Goal: Navigation & Orientation: Find specific page/section

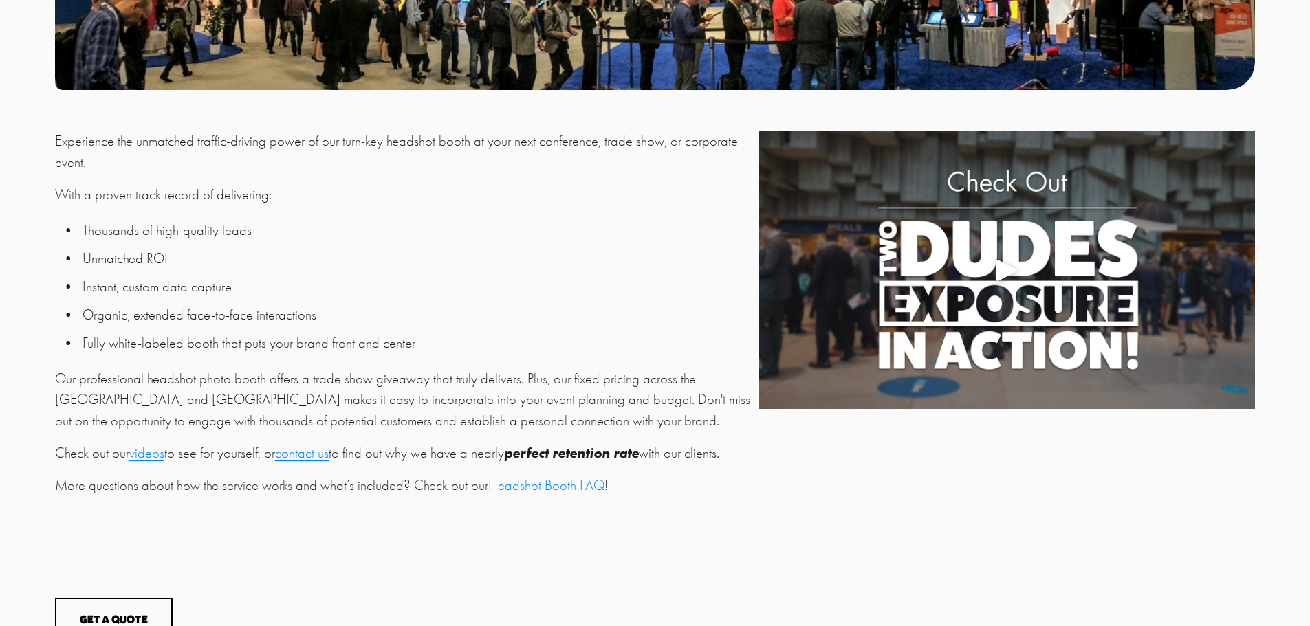
scroll to position [481, 0]
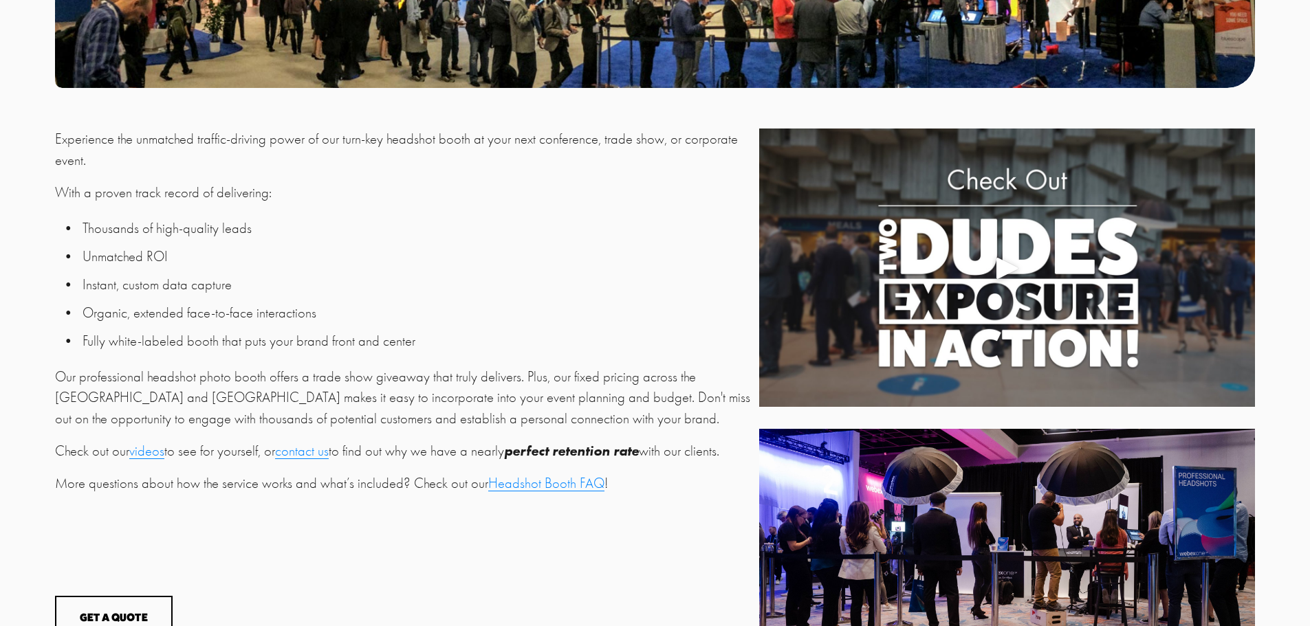
click at [988, 265] on div at bounding box center [1007, 268] width 496 height 278
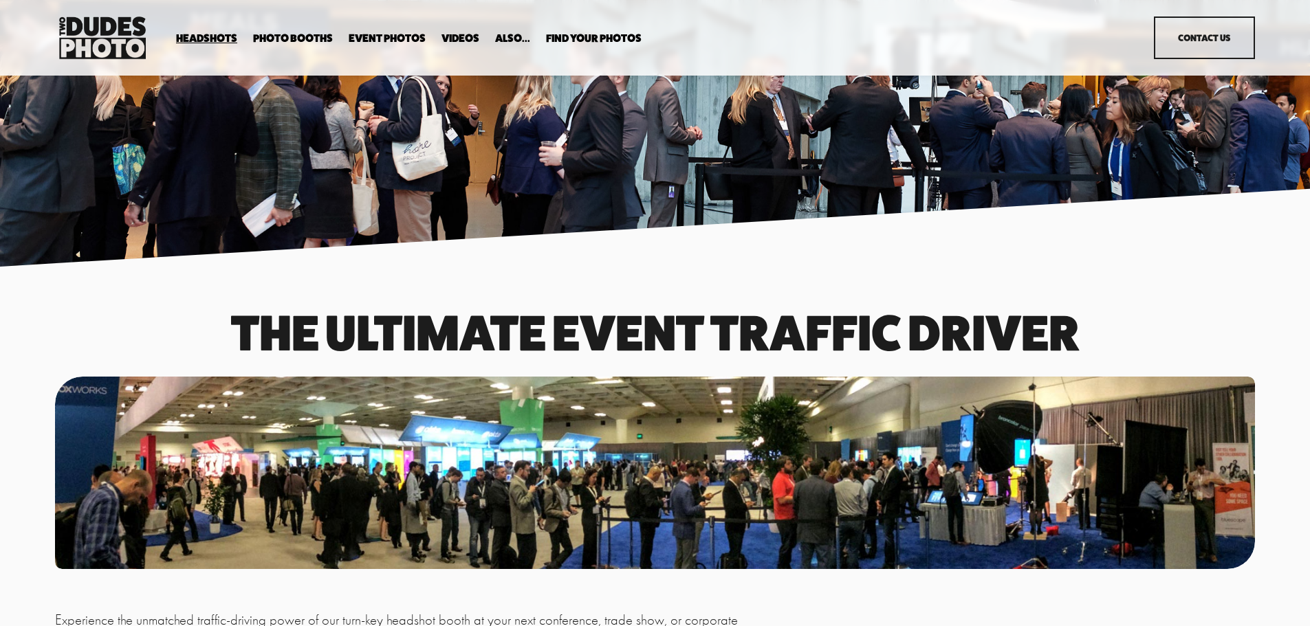
scroll to position [0, 0]
click at [1203, 49] on link "Contact Us" at bounding box center [1204, 38] width 101 height 43
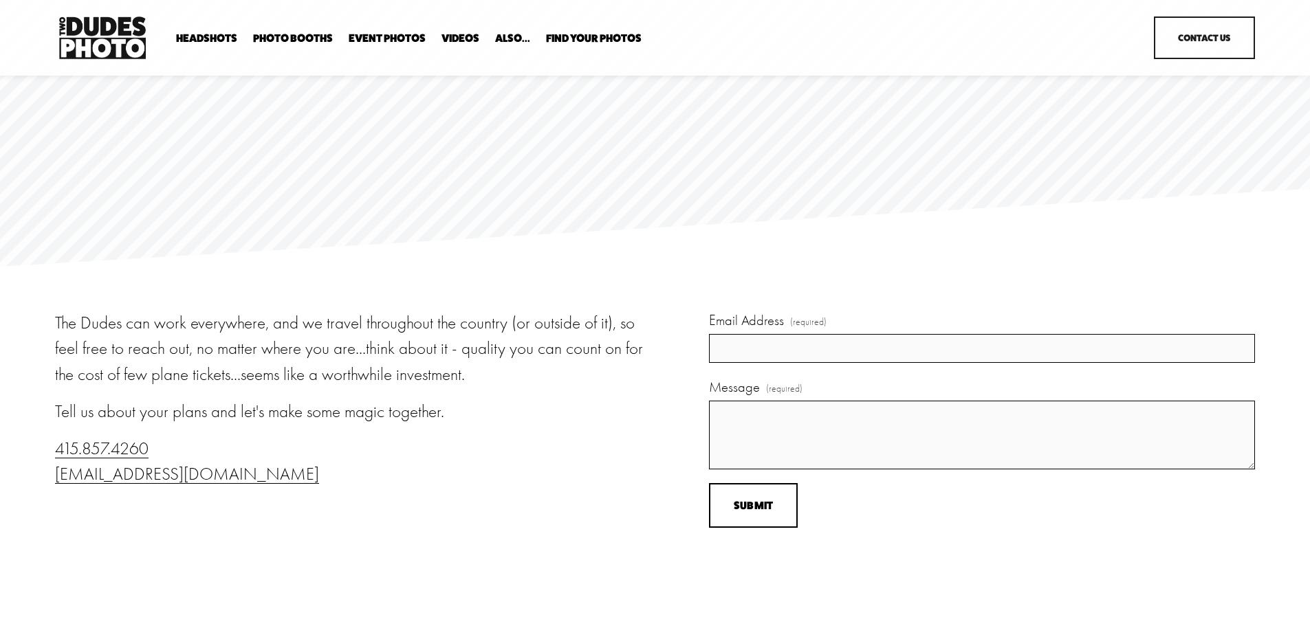
click at [395, 46] on div "Headshots Expo Headshots In Your Office Executive / VIP Portraits" at bounding box center [591, 38] width 1073 height 50
click at [388, 42] on link "Event Photos" at bounding box center [387, 38] width 77 height 13
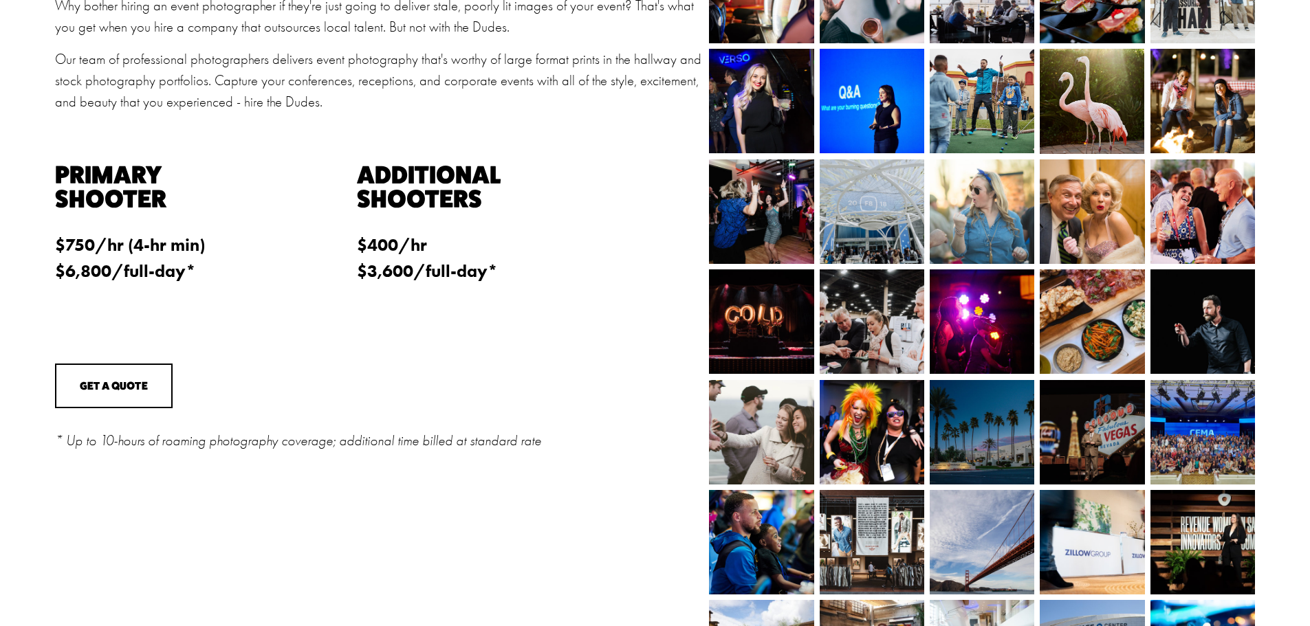
scroll to position [413, 0]
